Goal: Register for event/course

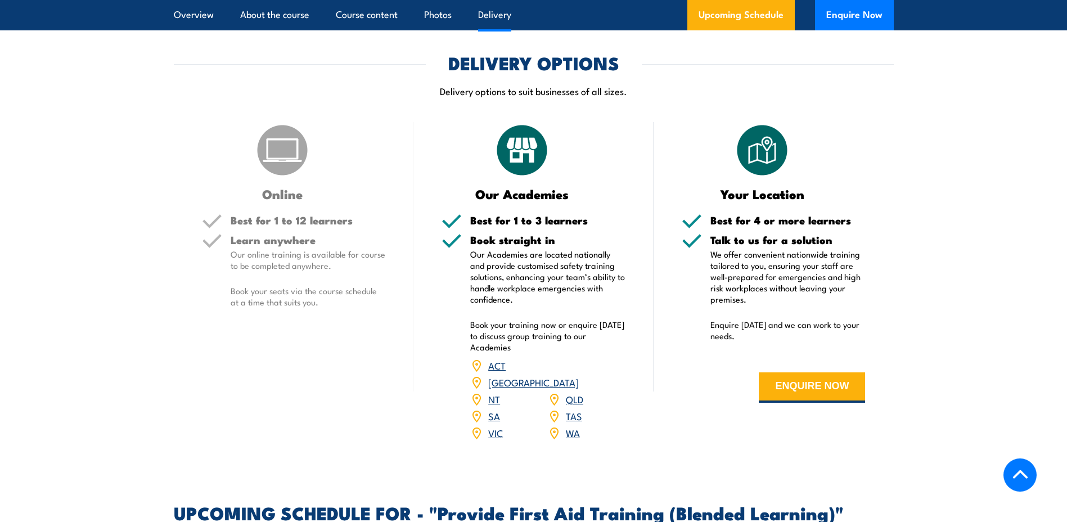
scroll to position [1744, 0]
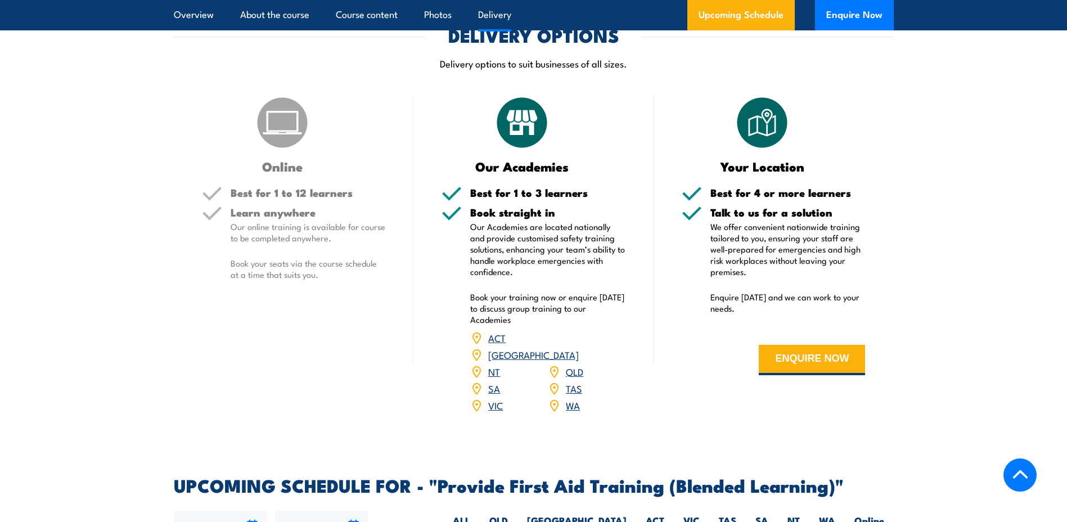
click at [578, 361] on link "NSW" at bounding box center [533, 355] width 91 height 14
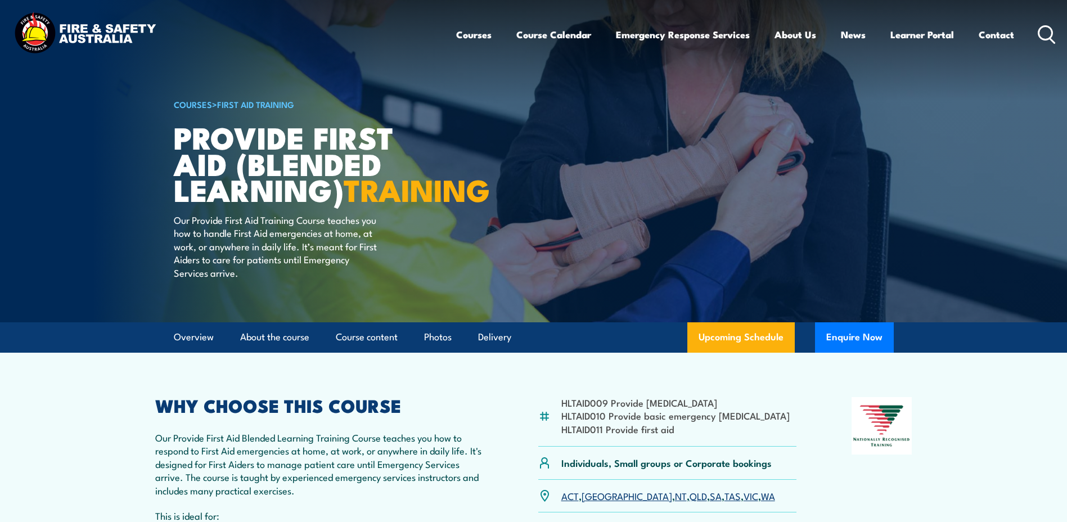
click at [123, 37] on img at bounding box center [84, 34] width 147 height 48
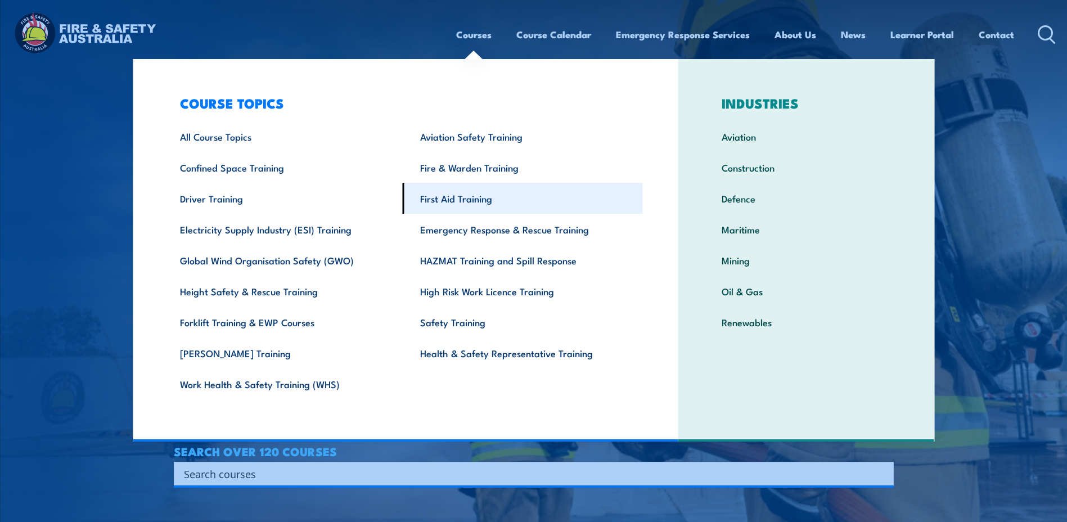
click at [475, 200] on link "First Aid Training" at bounding box center [523, 198] width 240 height 31
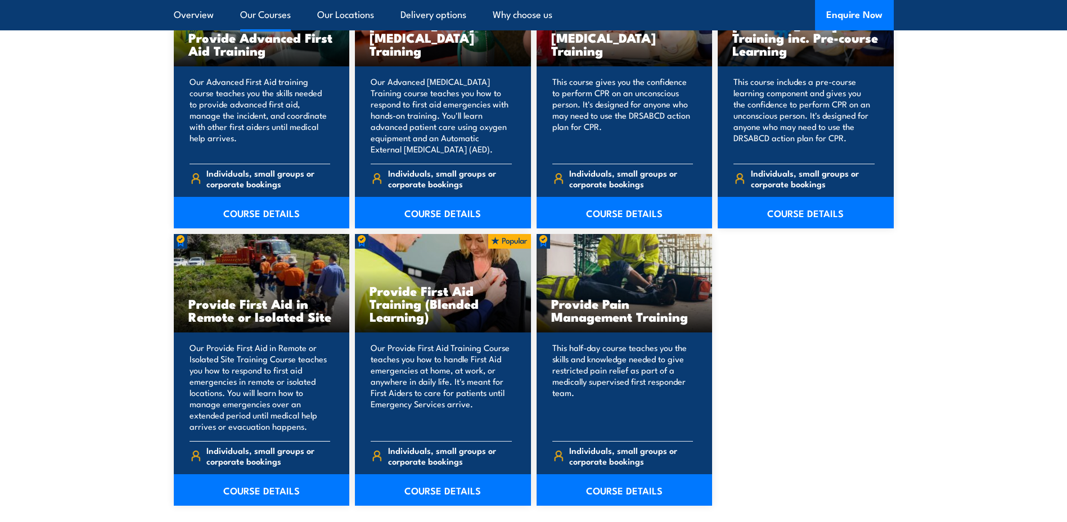
scroll to position [1575, 0]
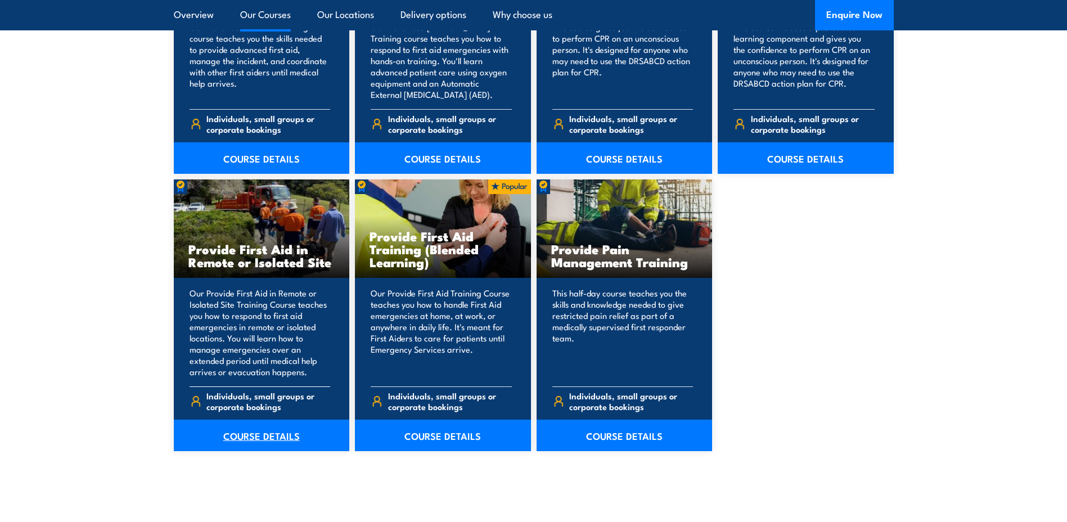
click at [284, 435] on link "COURSE DETAILS" at bounding box center [262, 436] width 176 height 32
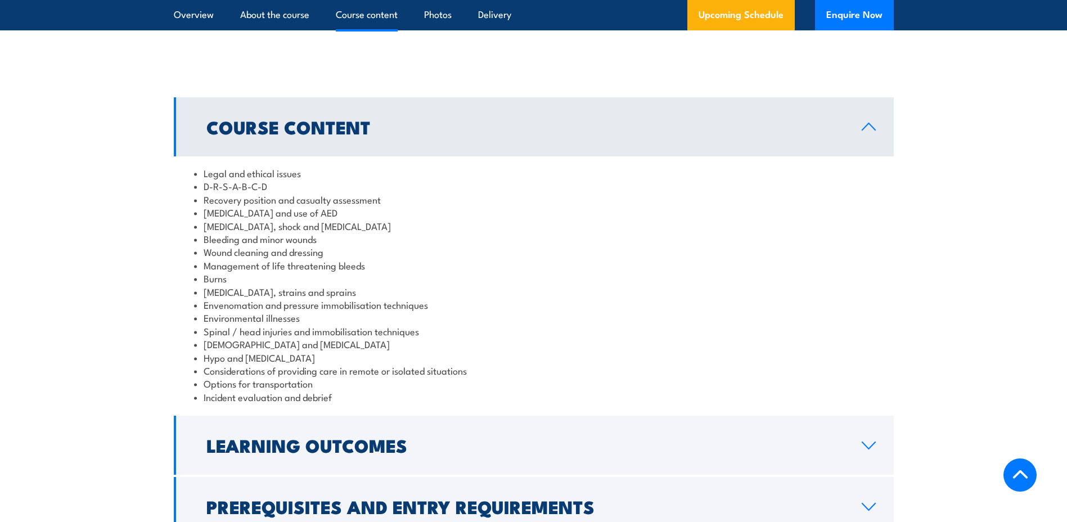
scroll to position [1125, 0]
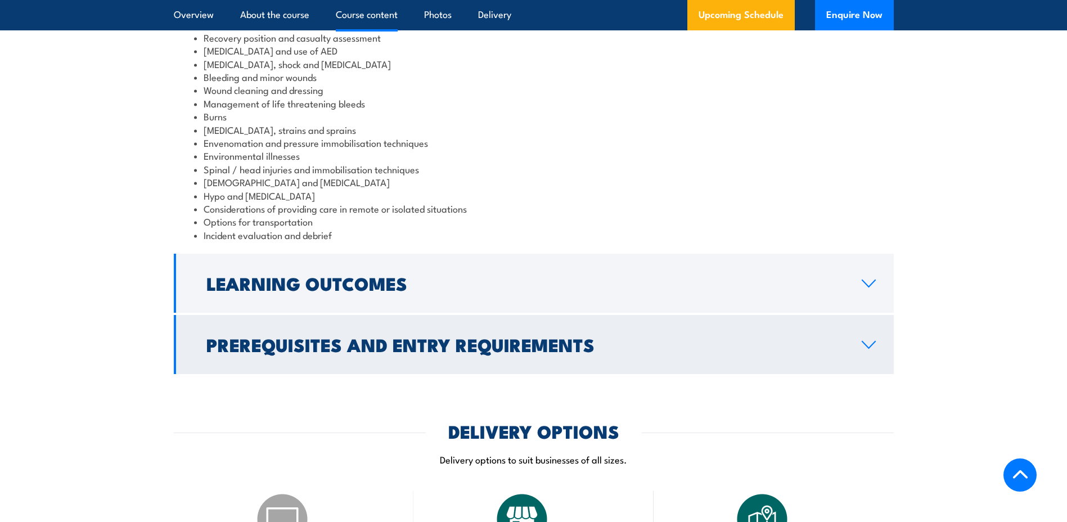
click at [873, 340] on icon at bounding box center [868, 344] width 15 height 9
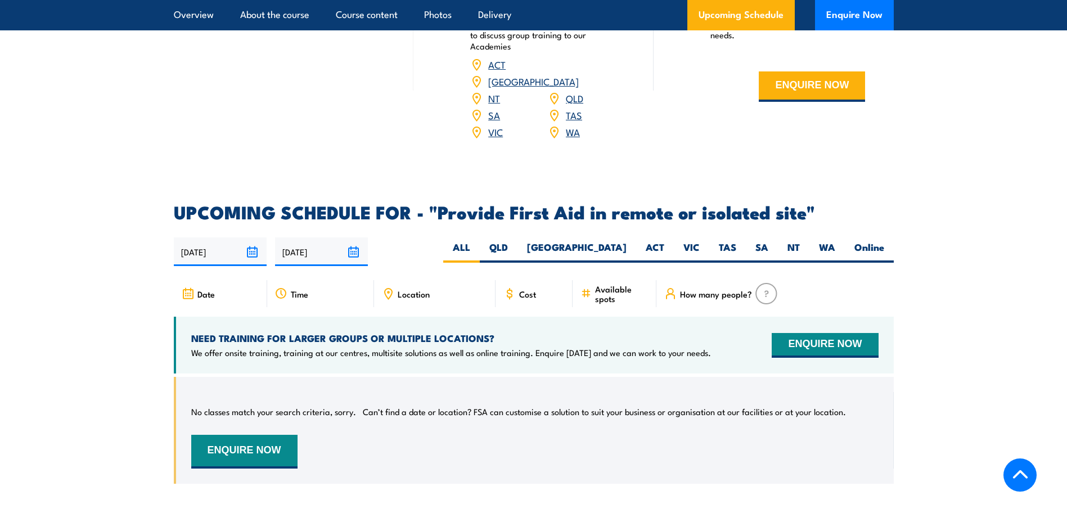
scroll to position [1672, 0]
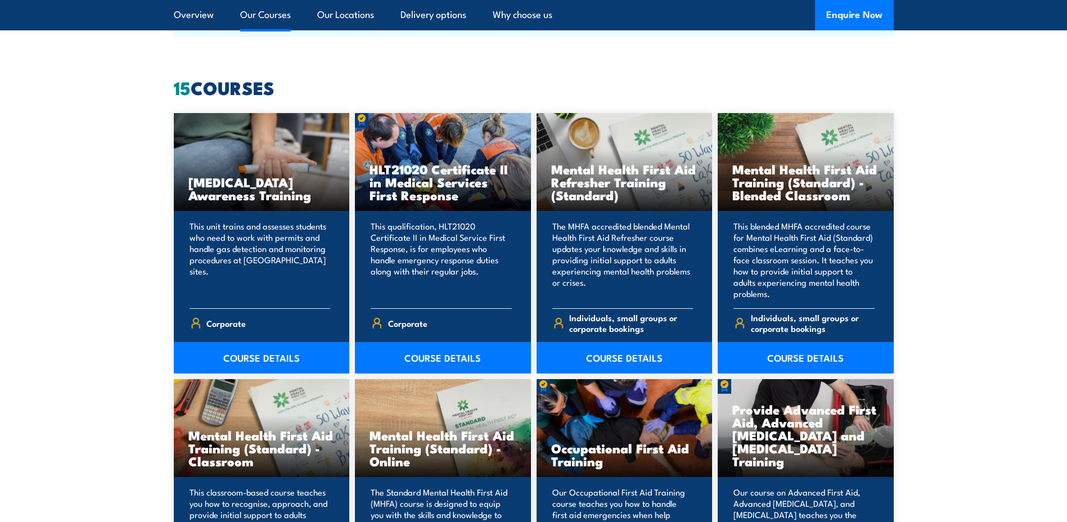
scroll to position [338, 0]
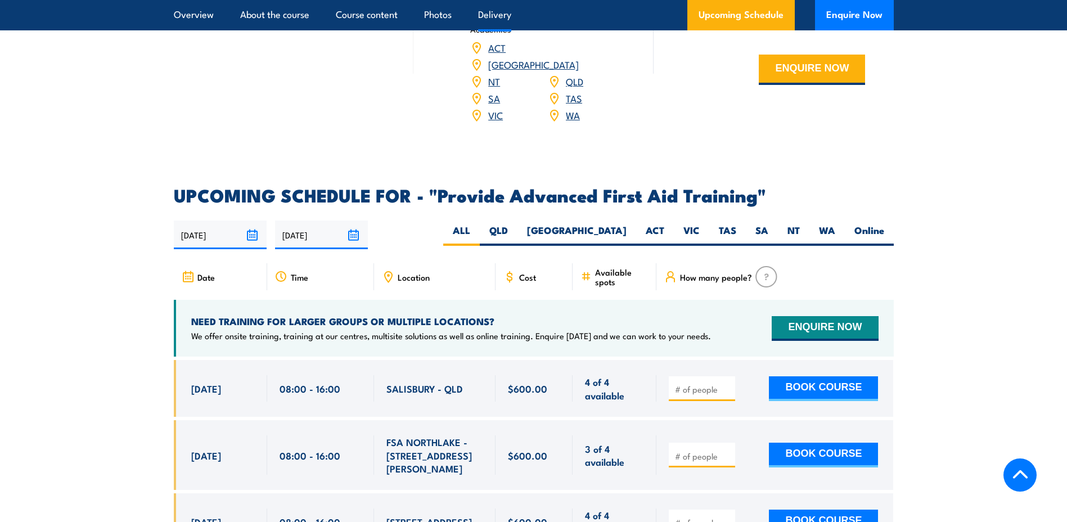
scroll to position [1631, 0]
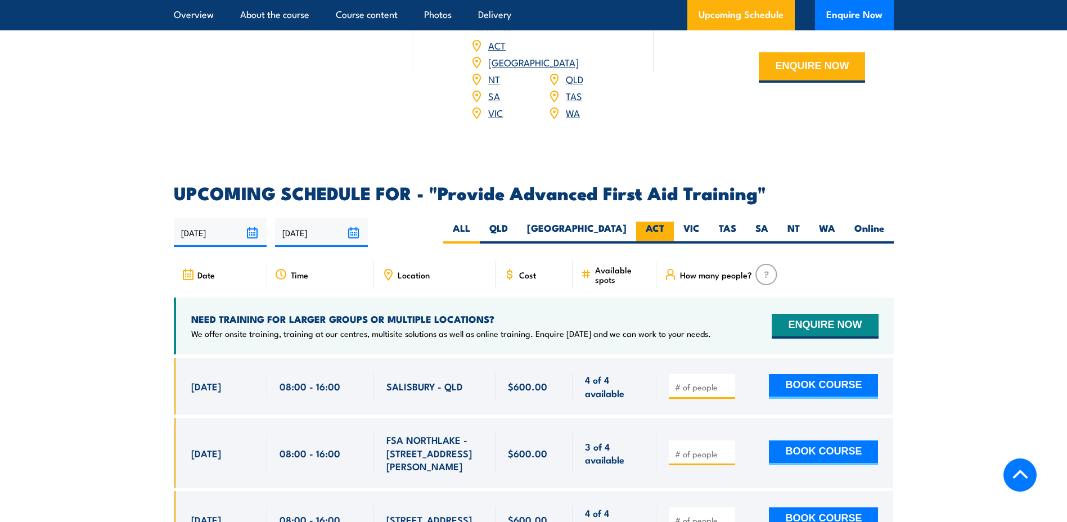
click at [638, 222] on label "ACT" at bounding box center [655, 233] width 38 height 22
click at [664, 222] on input "ACT" at bounding box center [667, 225] width 7 height 7
radio input "true"
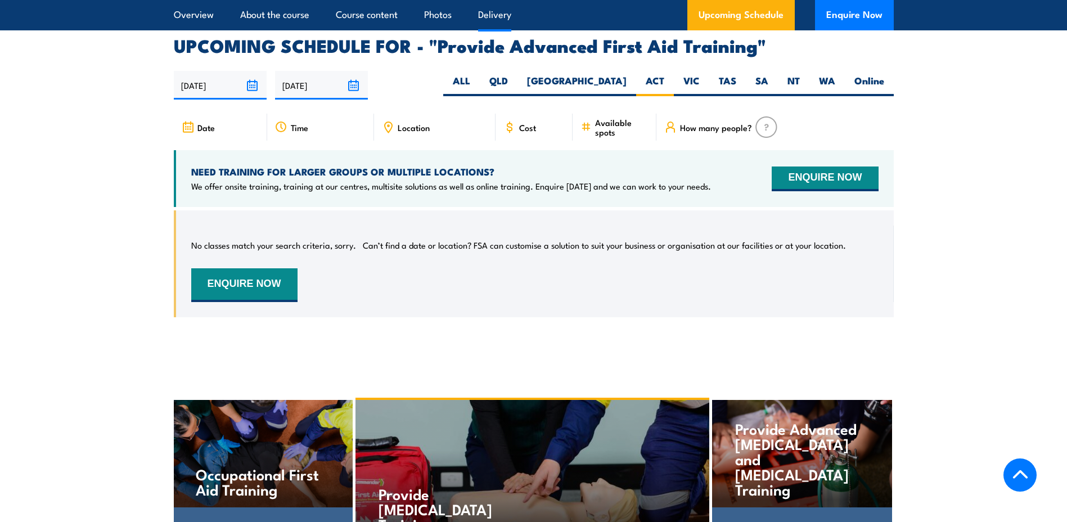
scroll to position [1786, 0]
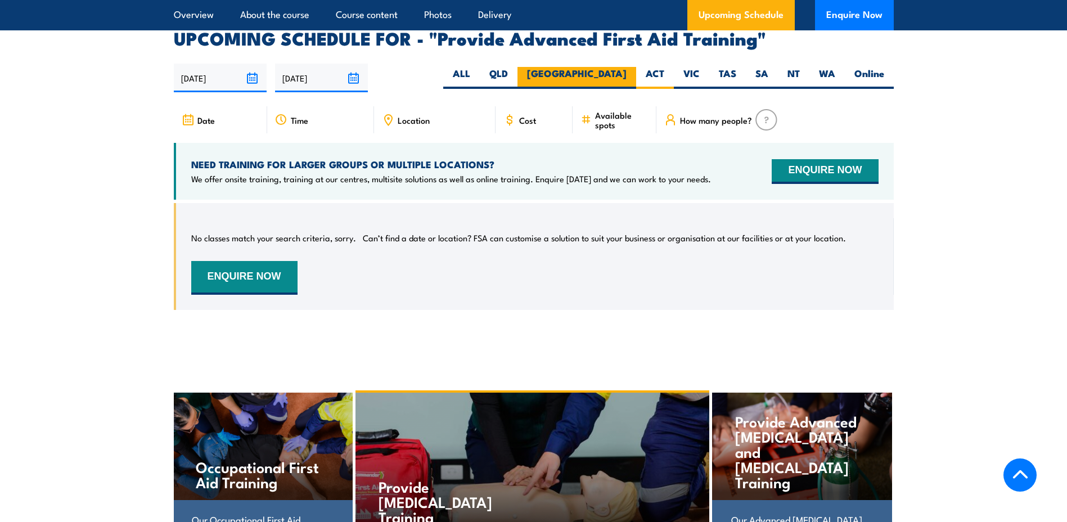
click at [606, 67] on label "[GEOGRAPHIC_DATA]" at bounding box center [577, 78] width 119 height 22
click at [627, 67] on input "[GEOGRAPHIC_DATA]" at bounding box center [630, 70] width 7 height 7
radio input "true"
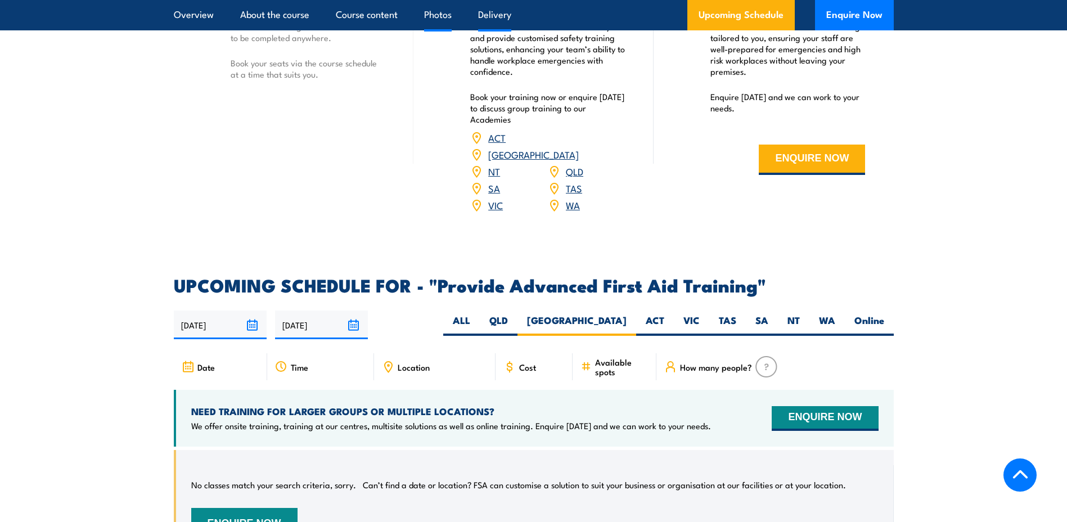
scroll to position [1505, 0]
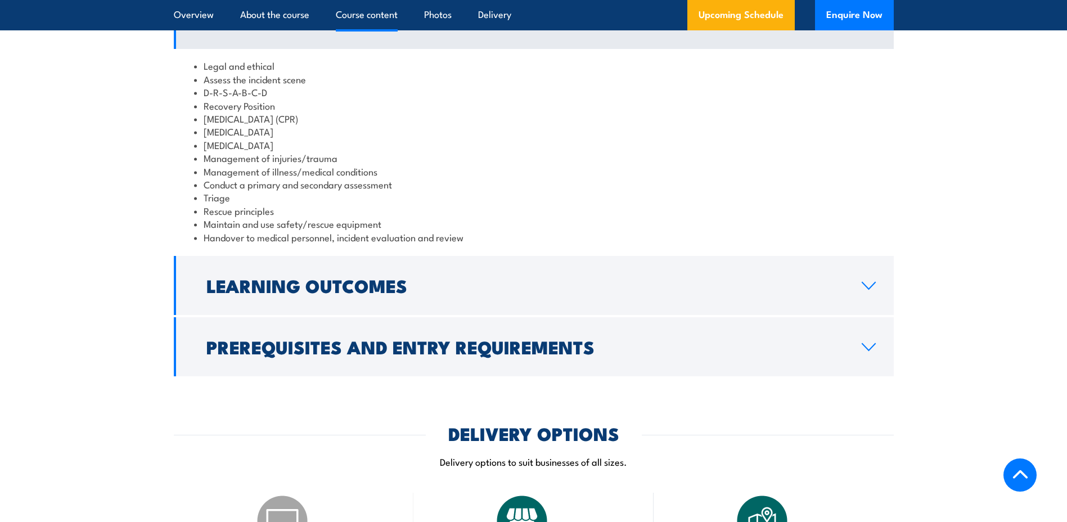
scroll to position [956, 0]
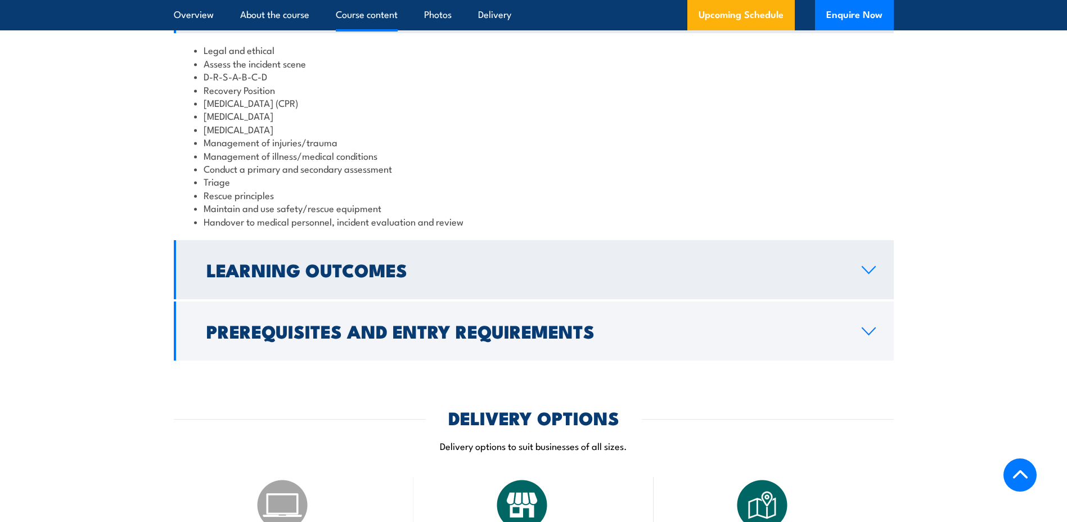
click at [888, 250] on link "Learning Outcomes" at bounding box center [534, 269] width 720 height 59
